Goal: Find specific page/section: Find specific page/section

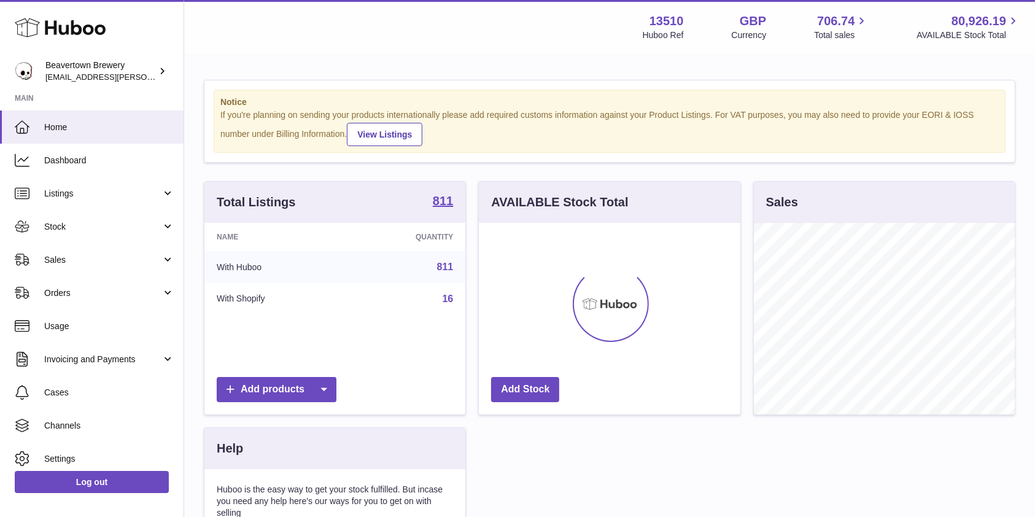
scroll to position [192, 261]
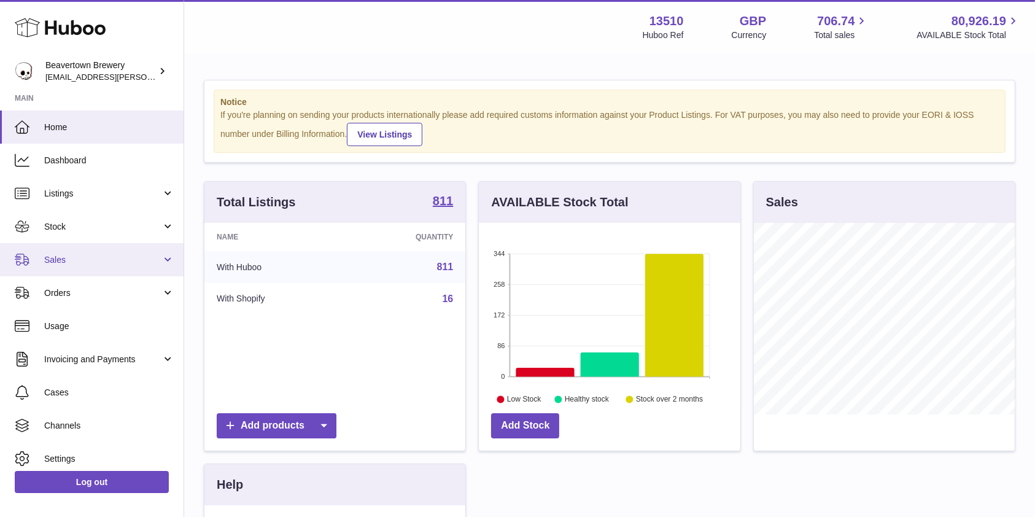
click at [108, 263] on span "Sales" at bounding box center [102, 260] width 117 height 12
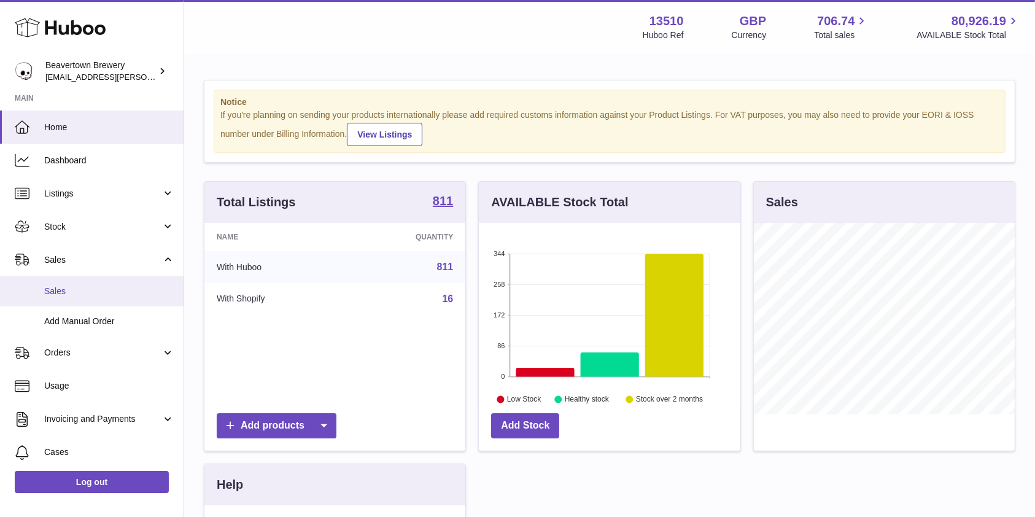
click at [87, 282] on link "Sales" at bounding box center [92, 291] width 184 height 30
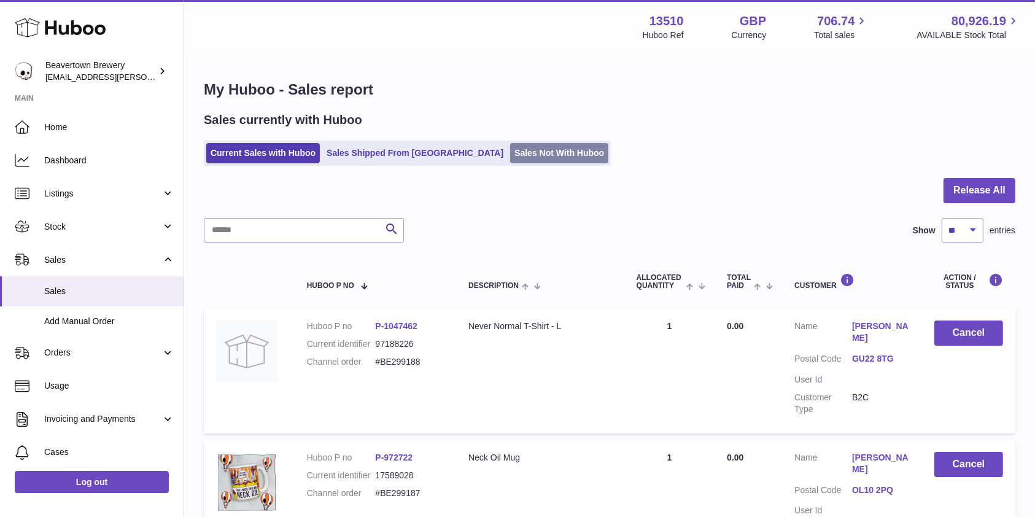
click at [520, 144] on link "Sales Not With Huboo" at bounding box center [559, 153] width 98 height 20
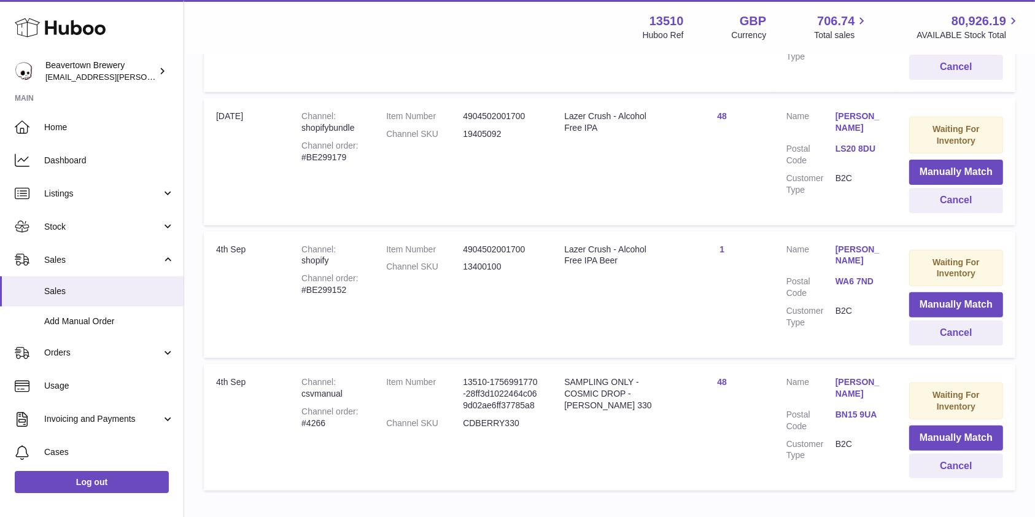
scroll to position [376, 0]
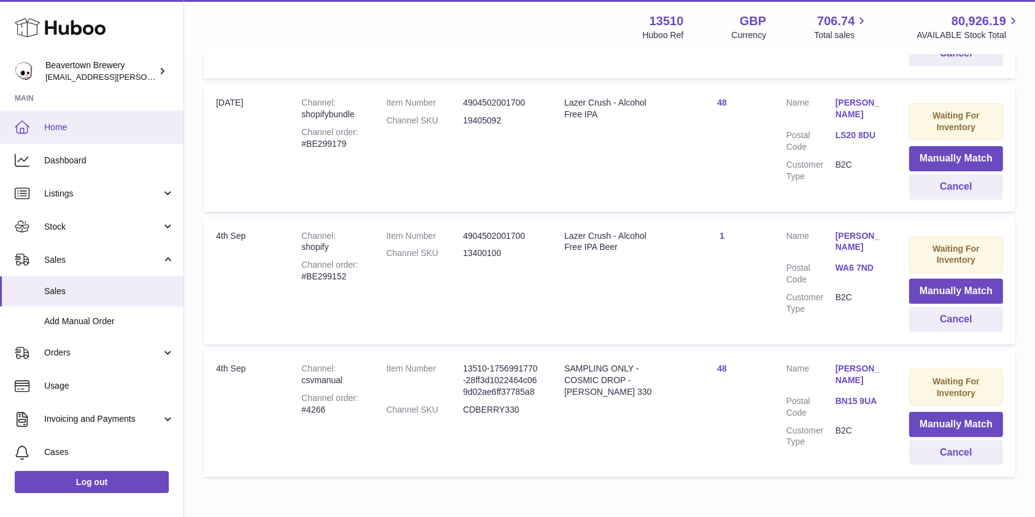
click at [104, 120] on link "Home" at bounding box center [92, 126] width 184 height 33
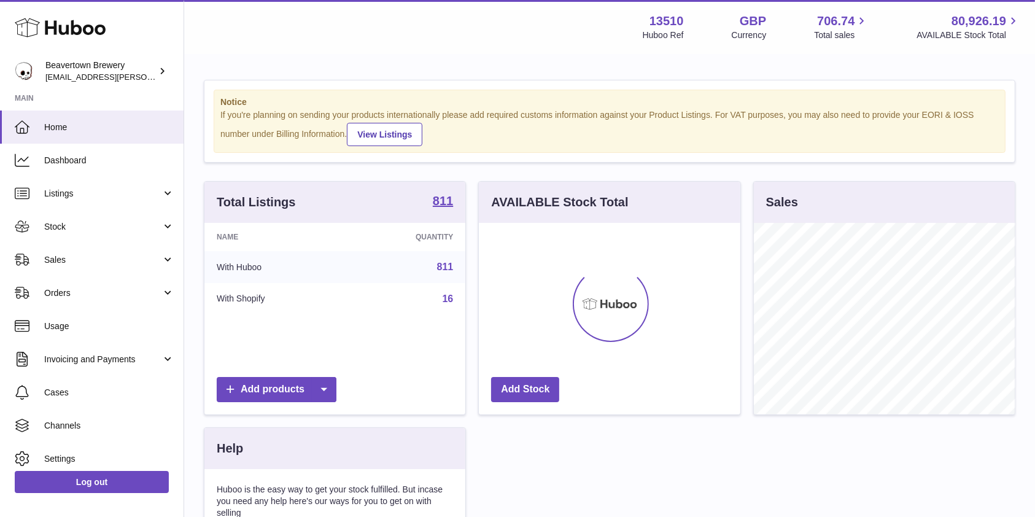
scroll to position [192, 261]
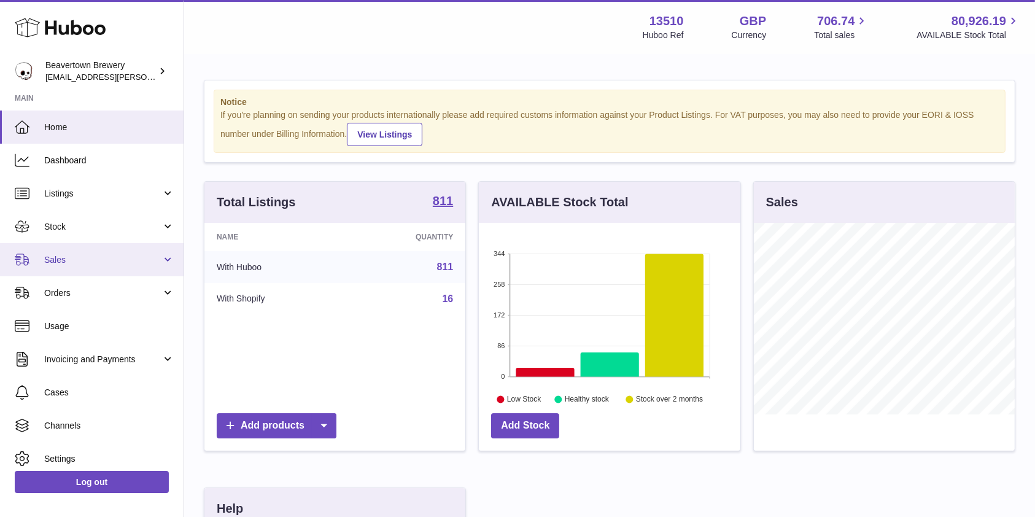
click at [90, 259] on span "Sales" at bounding box center [102, 260] width 117 height 12
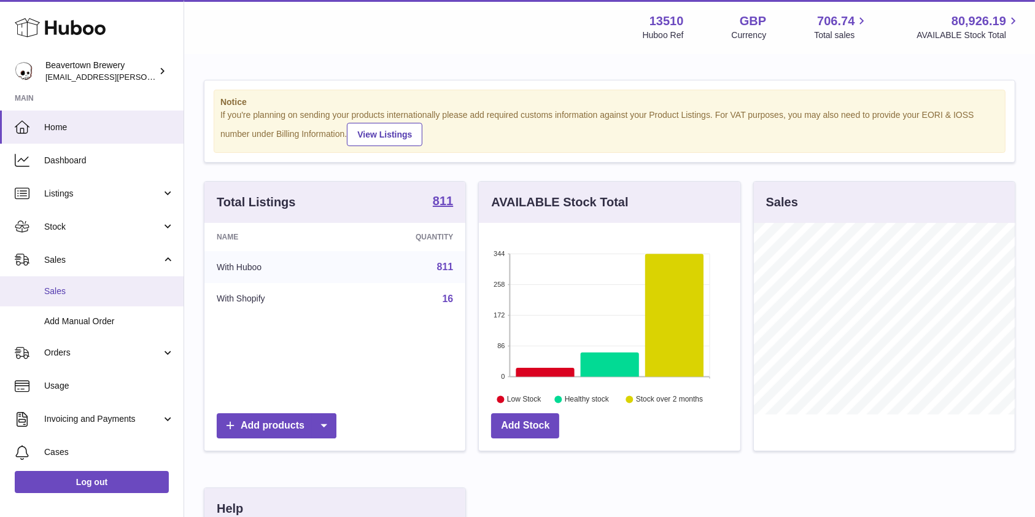
click at [73, 285] on span "Sales" at bounding box center [109, 291] width 130 height 12
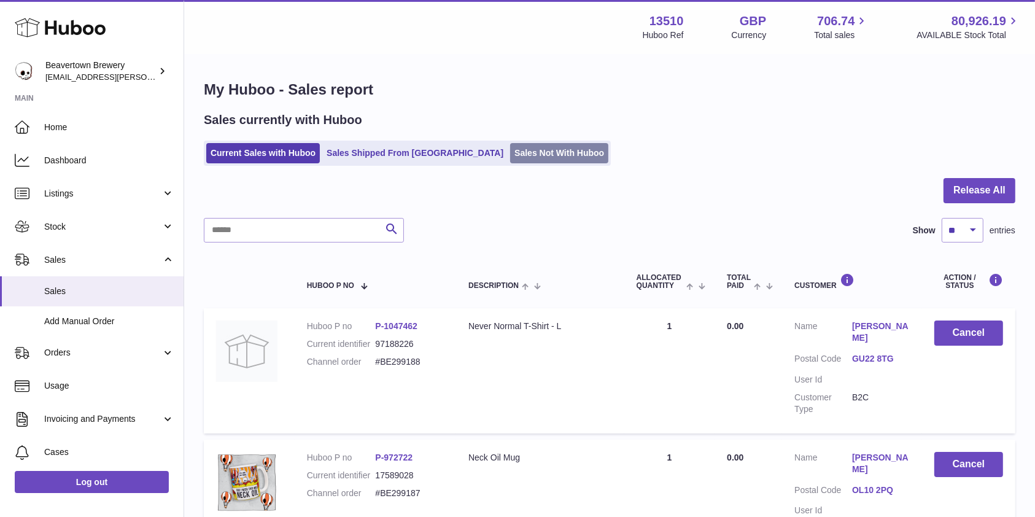
click at [510, 151] on link "Sales Not With Huboo" at bounding box center [559, 153] width 98 height 20
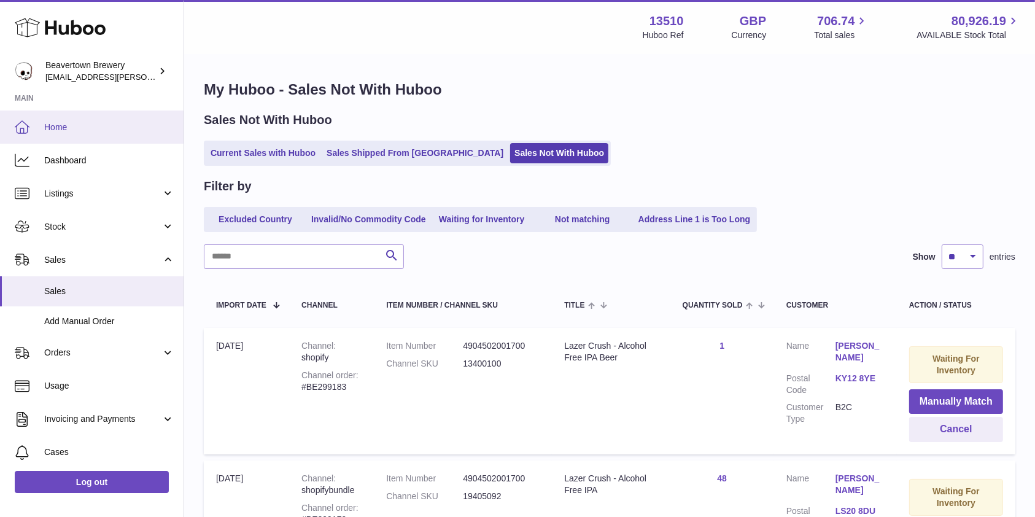
click at [88, 117] on link "Home" at bounding box center [92, 126] width 184 height 33
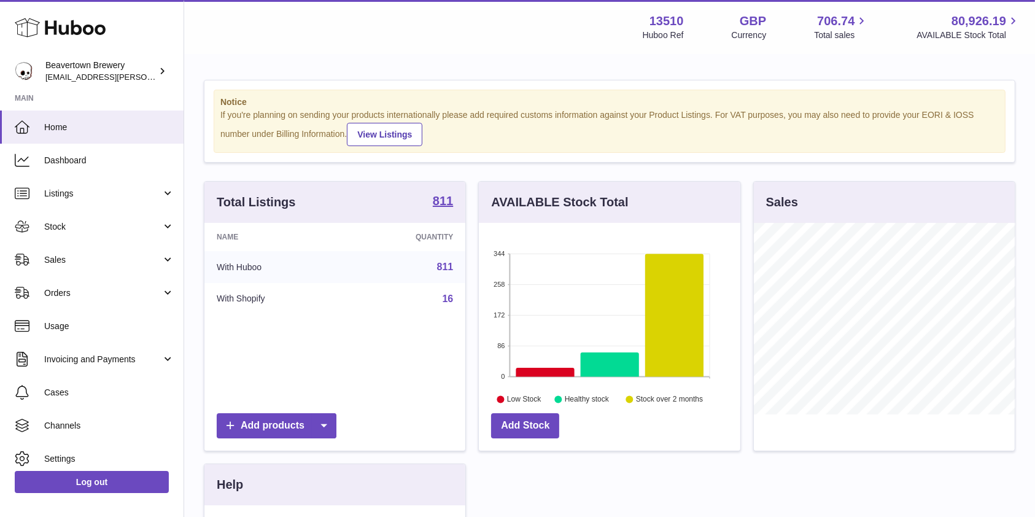
scroll to position [192, 261]
click at [64, 228] on span "Stock" at bounding box center [102, 227] width 117 height 12
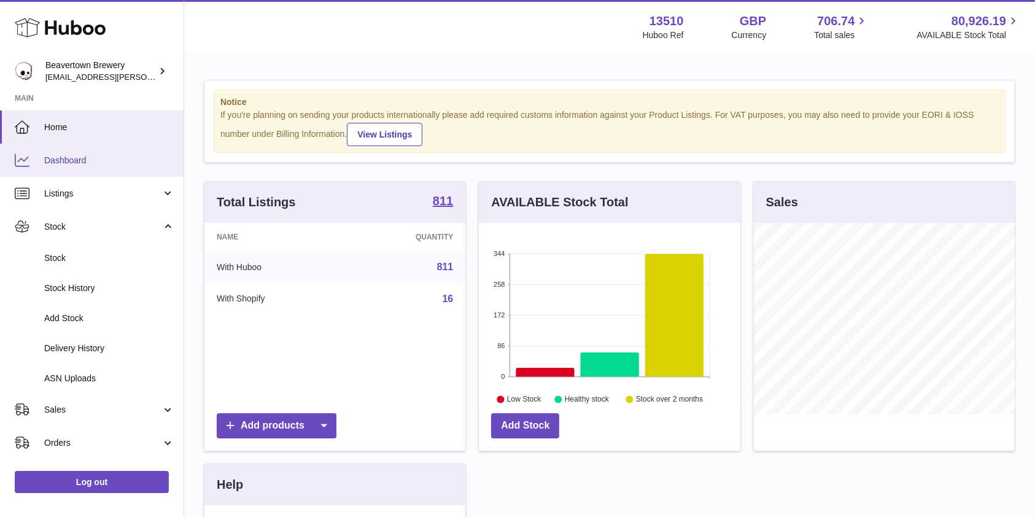
click at [71, 163] on span "Dashboard" at bounding box center [109, 161] width 130 height 12
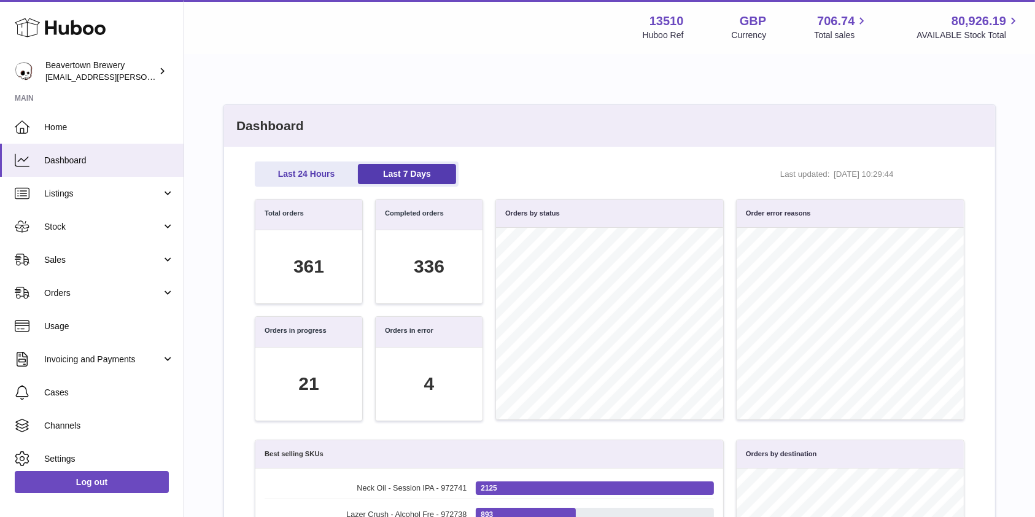
scroll to position [141, 696]
click at [61, 269] on link "Sales" at bounding box center [92, 259] width 184 height 33
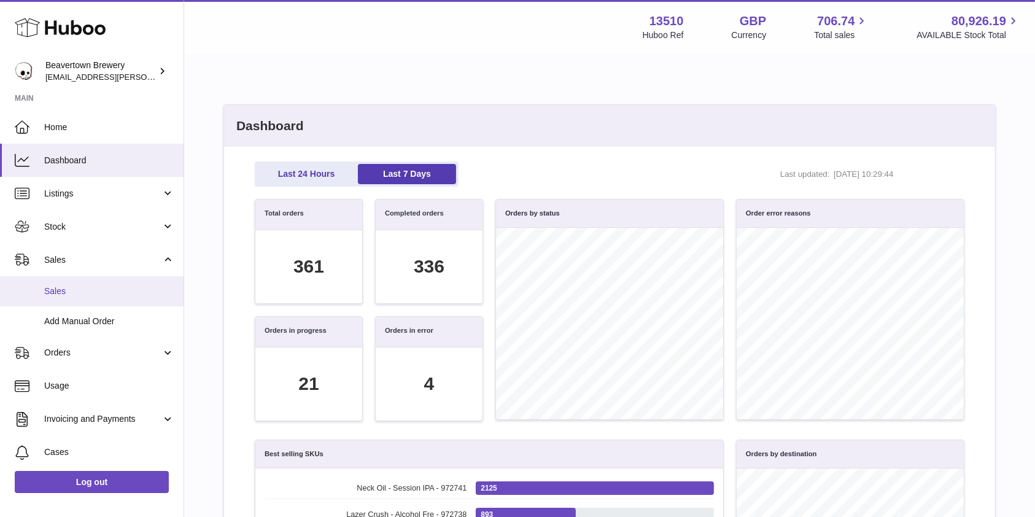
click at [66, 297] on span "Sales" at bounding box center [109, 291] width 130 height 12
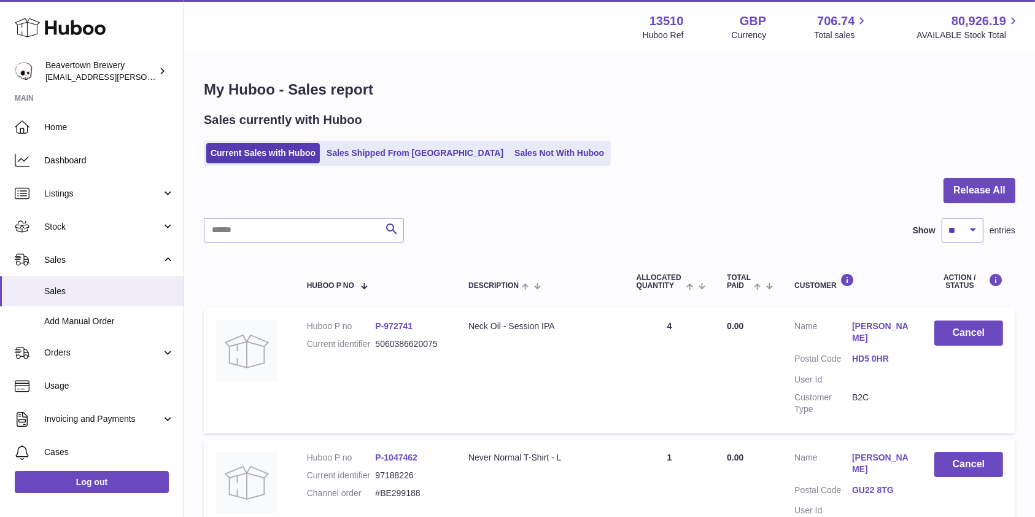
click at [497, 164] on ul "Current Sales with Huboo Sales Shipped From [GEOGRAPHIC_DATA] Sales Not With Hu…" at bounding box center [407, 153] width 407 height 25
click at [510, 158] on link "Sales Not With Huboo" at bounding box center [559, 153] width 98 height 20
